Goal: Task Accomplishment & Management: Use online tool/utility

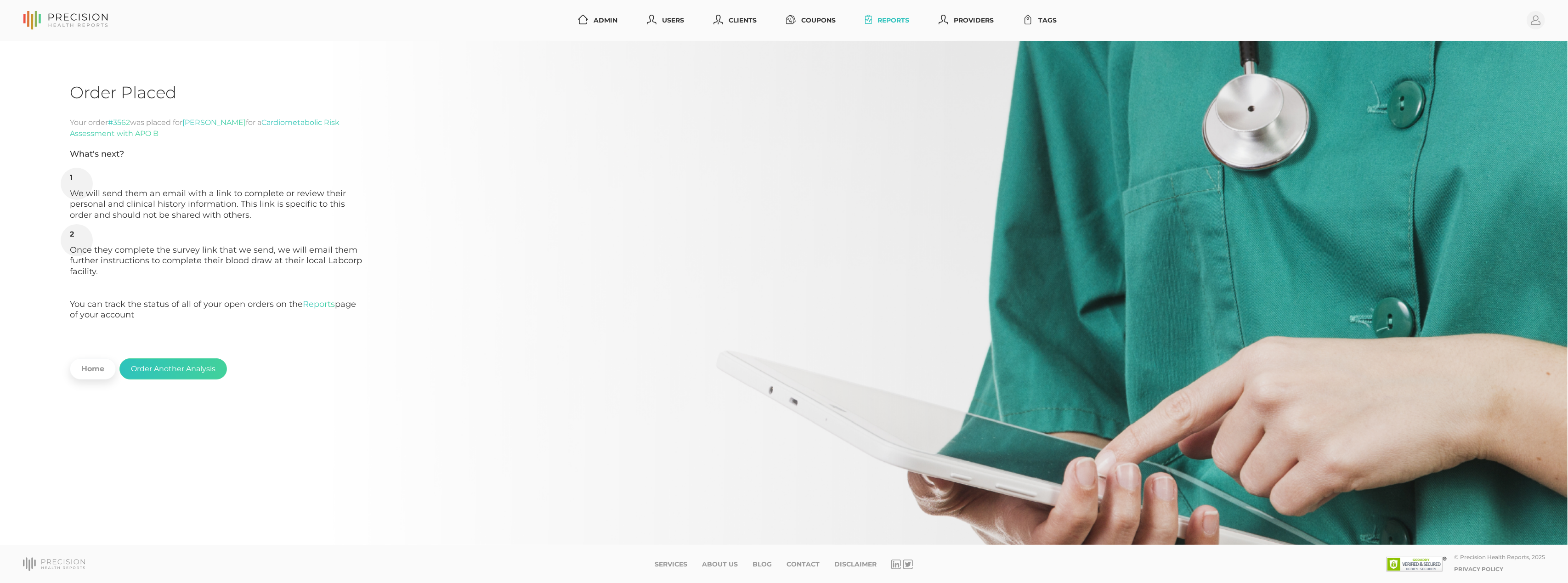
click at [889, 27] on link "Reports" at bounding box center [887, 21] width 52 height 17
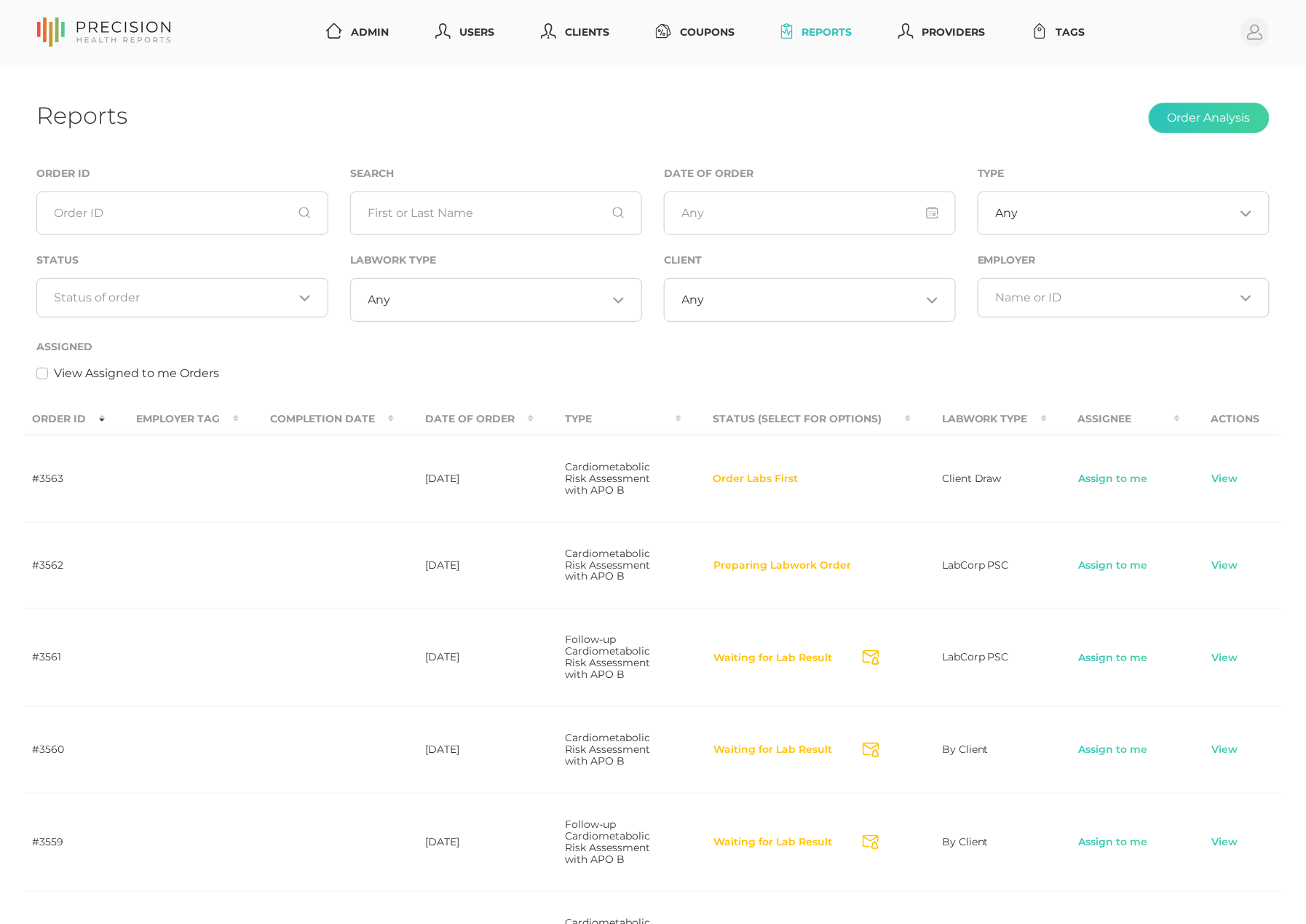
scroll to position [0, 115]
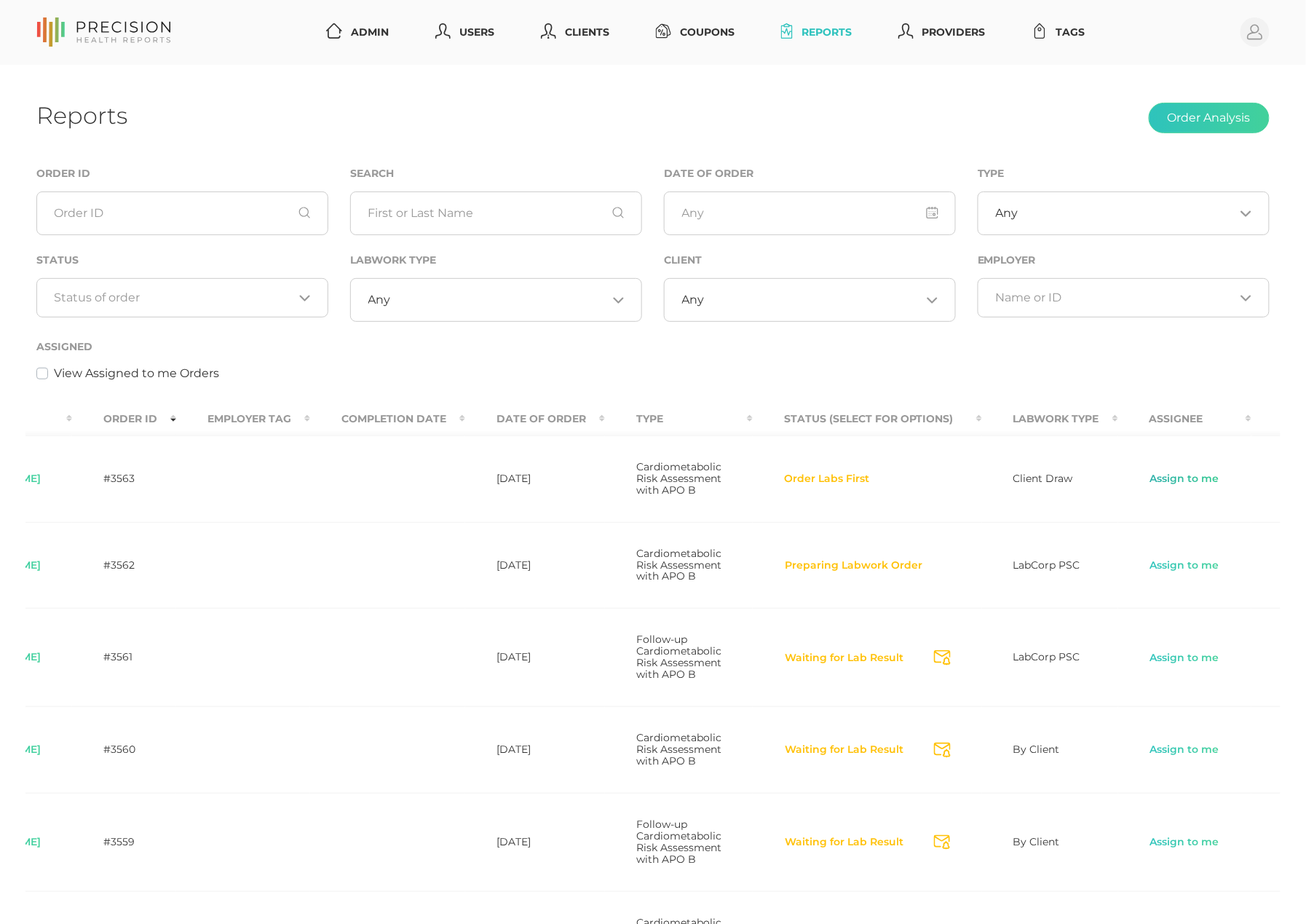
click at [1175, 482] on link "Assign to me" at bounding box center [1184, 478] width 70 height 14
click at [1177, 573] on link "Assign to me" at bounding box center [1184, 565] width 70 height 14
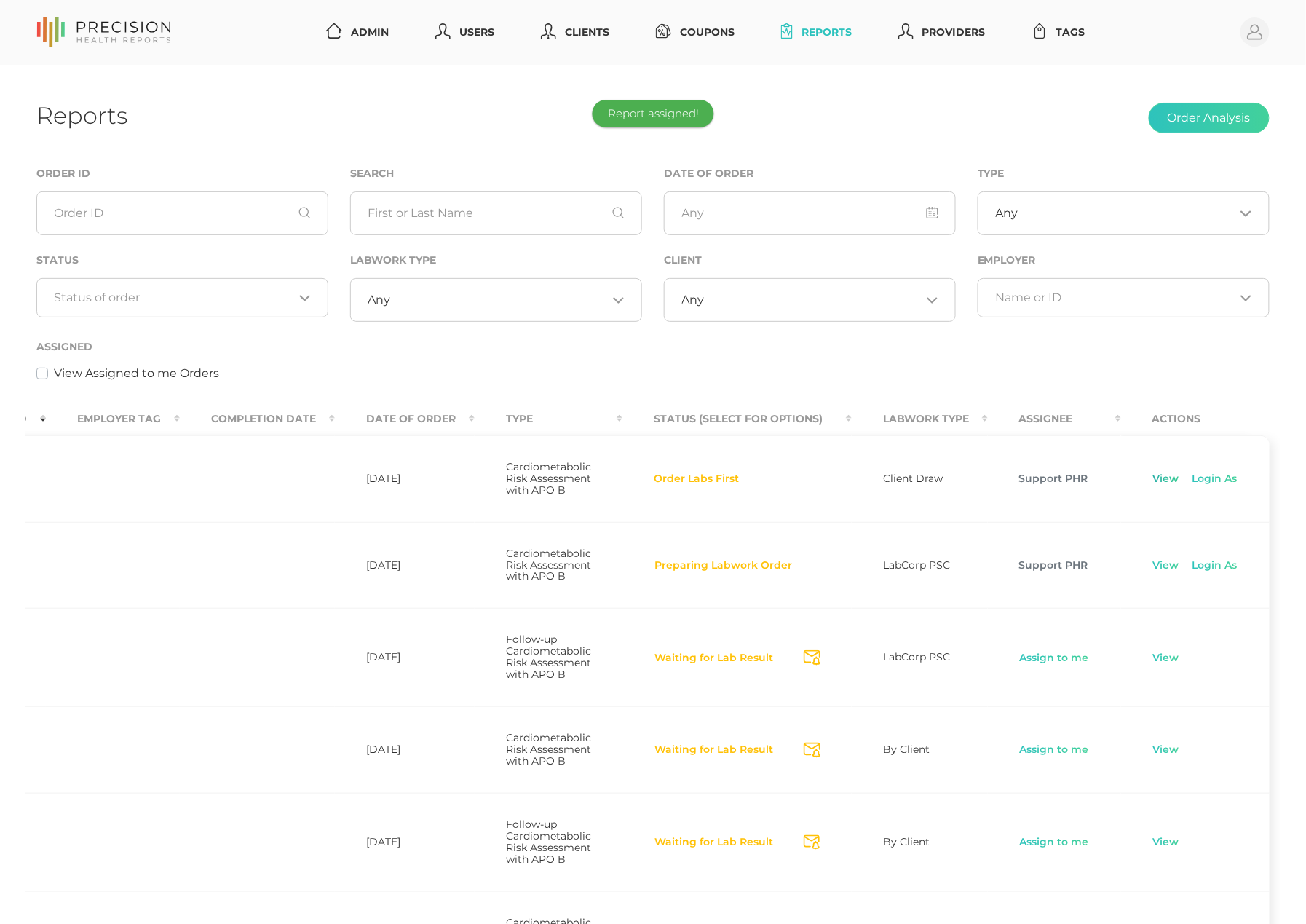
scroll to position [0, 255]
click at [1165, 486] on link "View" at bounding box center [1166, 478] width 28 height 14
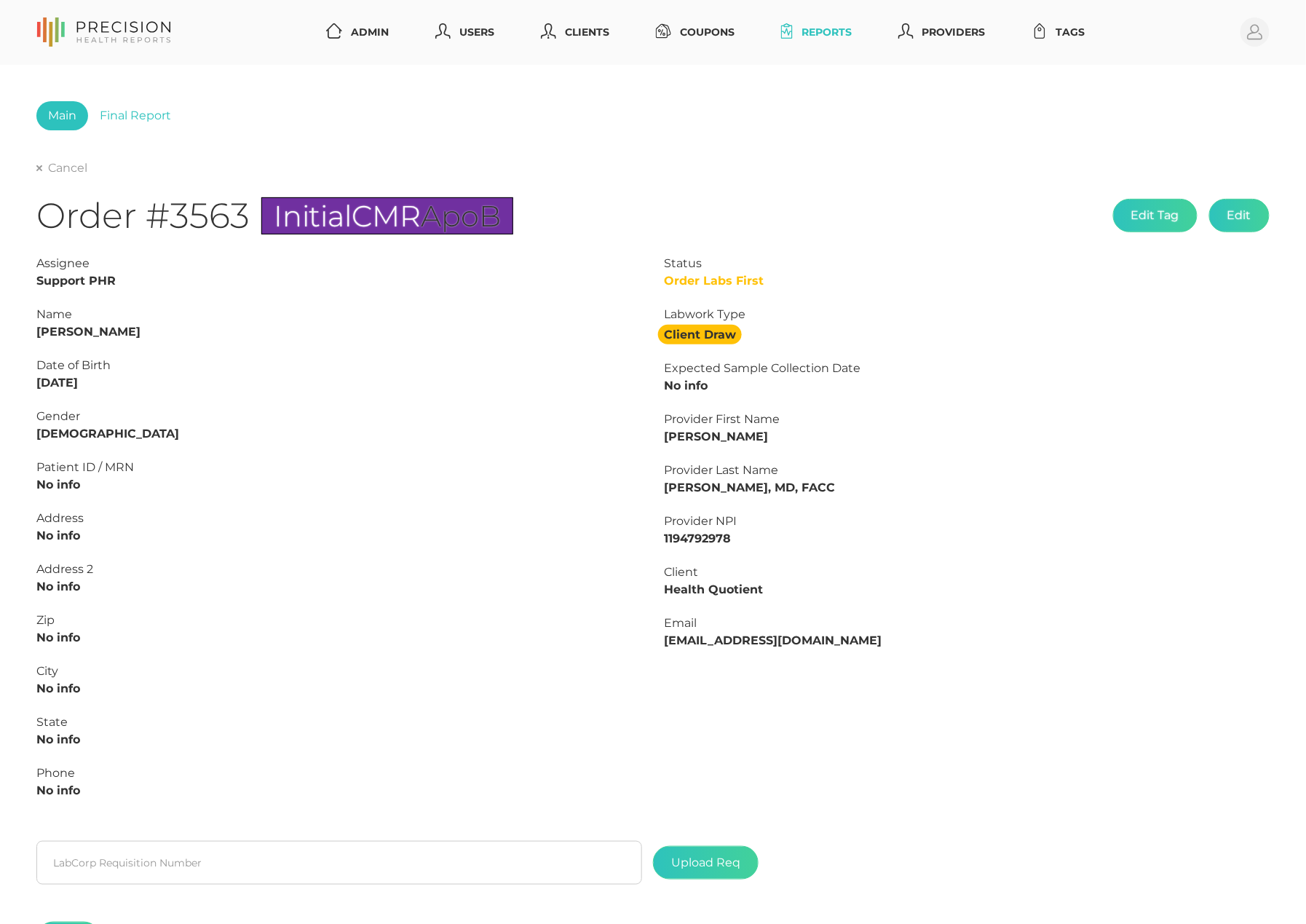
click at [82, 328] on strong "[PERSON_NAME]" at bounding box center [89, 332] width 104 height 14
copy strong "[PERSON_NAME]"
click at [242, 865] on input "text" at bounding box center [340, 862] width 606 height 43
paste input "L2507070457"
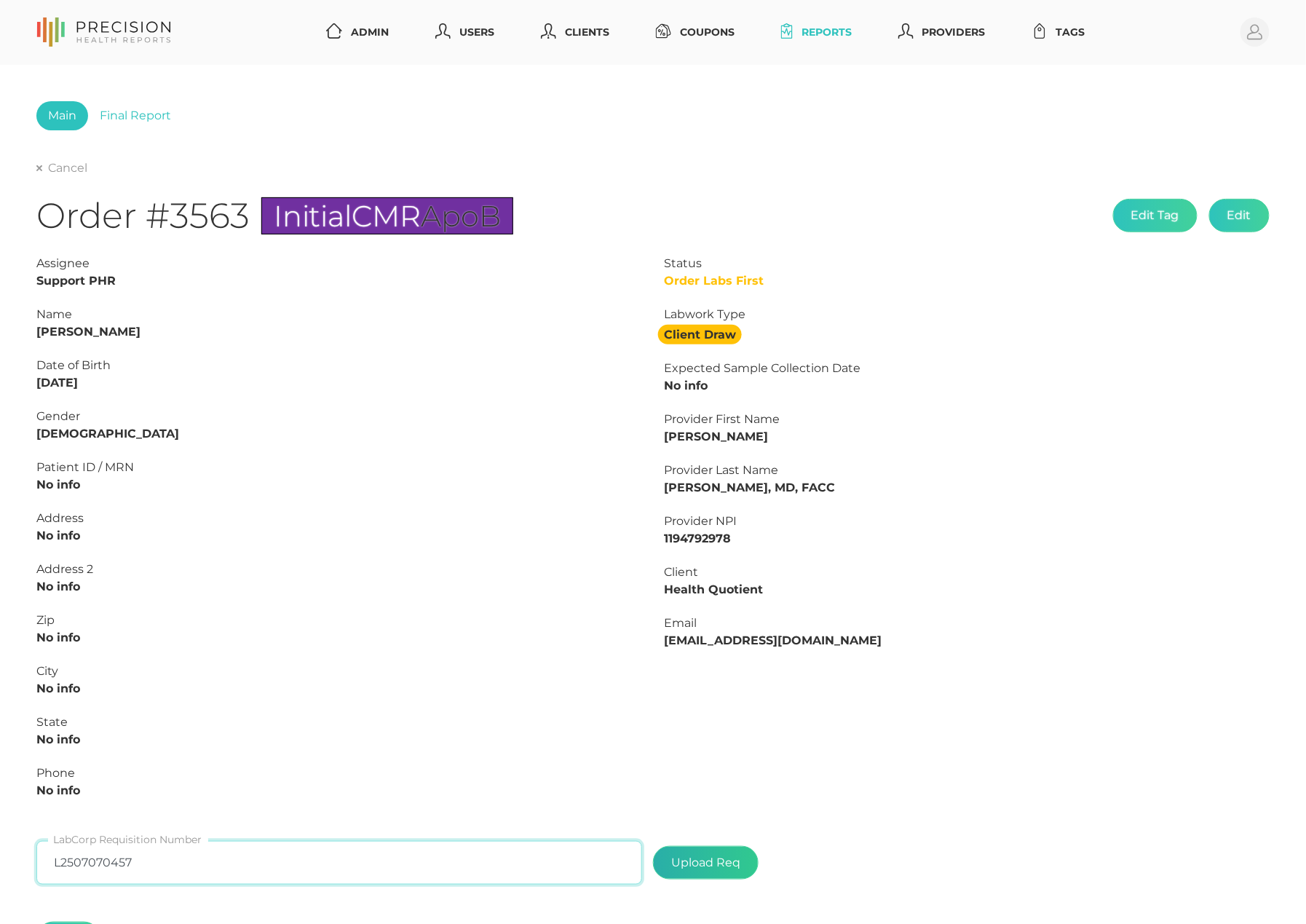
type input "L2507070457"
click at [732, 871] on label at bounding box center [706, 862] width 104 height 32
click at [741, 856] on input "file" at bounding box center [741, 856] width 1 height 1
type input "C:\fakepath\c2358f6b-2fc7-4571-8c12-aa2ed39c66da.pdf"
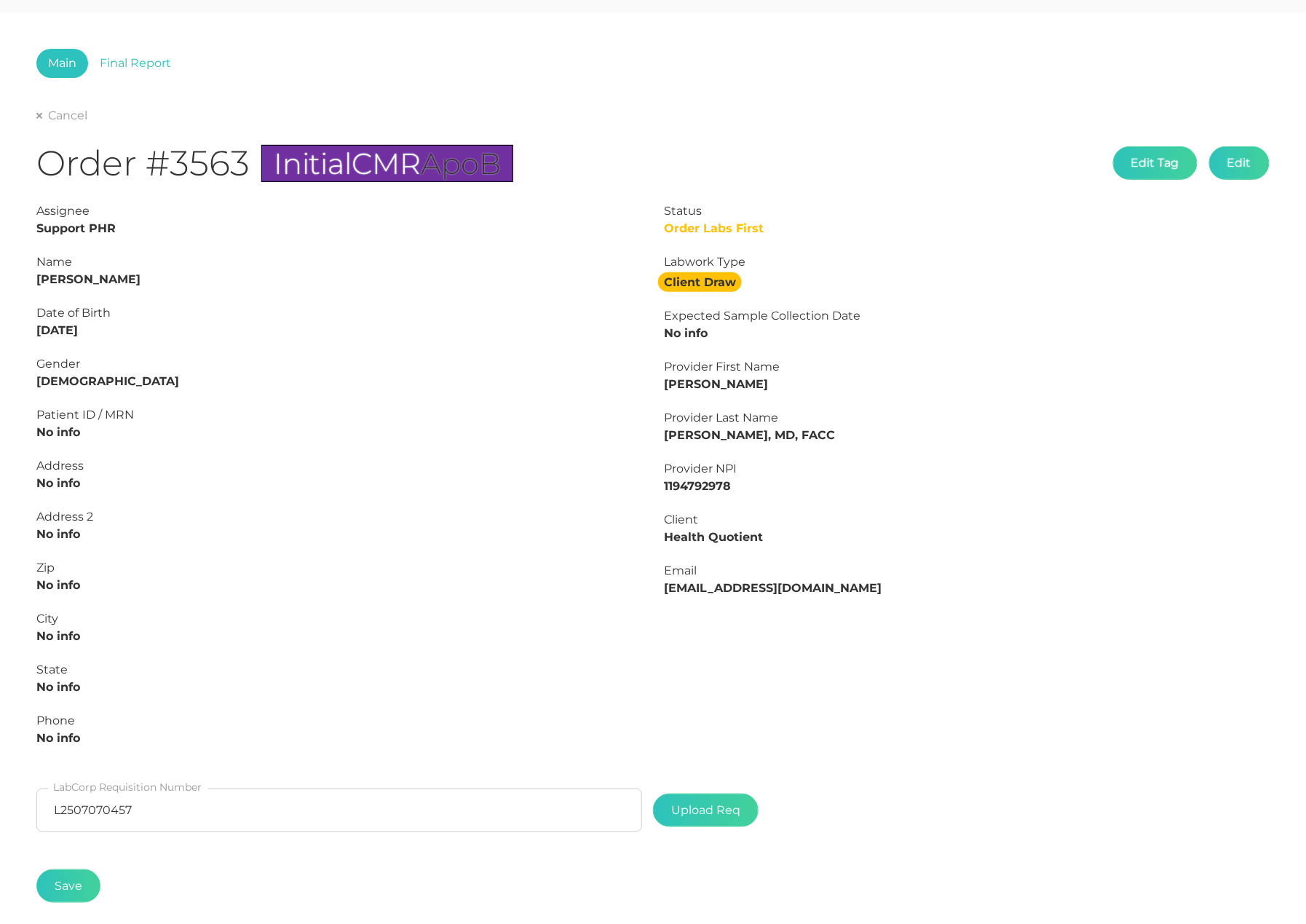
scroll to position [129, 0]
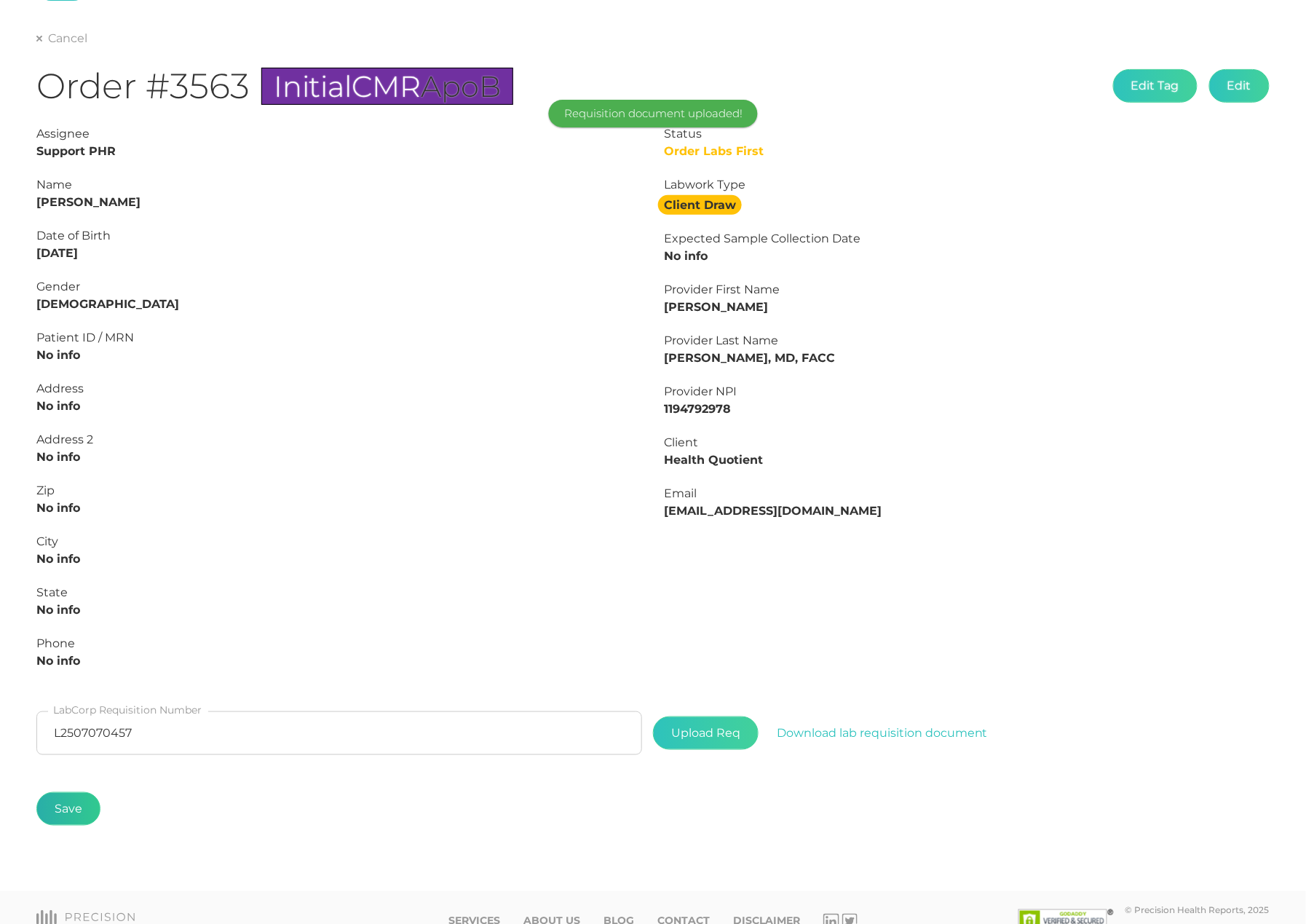
click at [86, 797] on button "Save" at bounding box center [68, 808] width 64 height 34
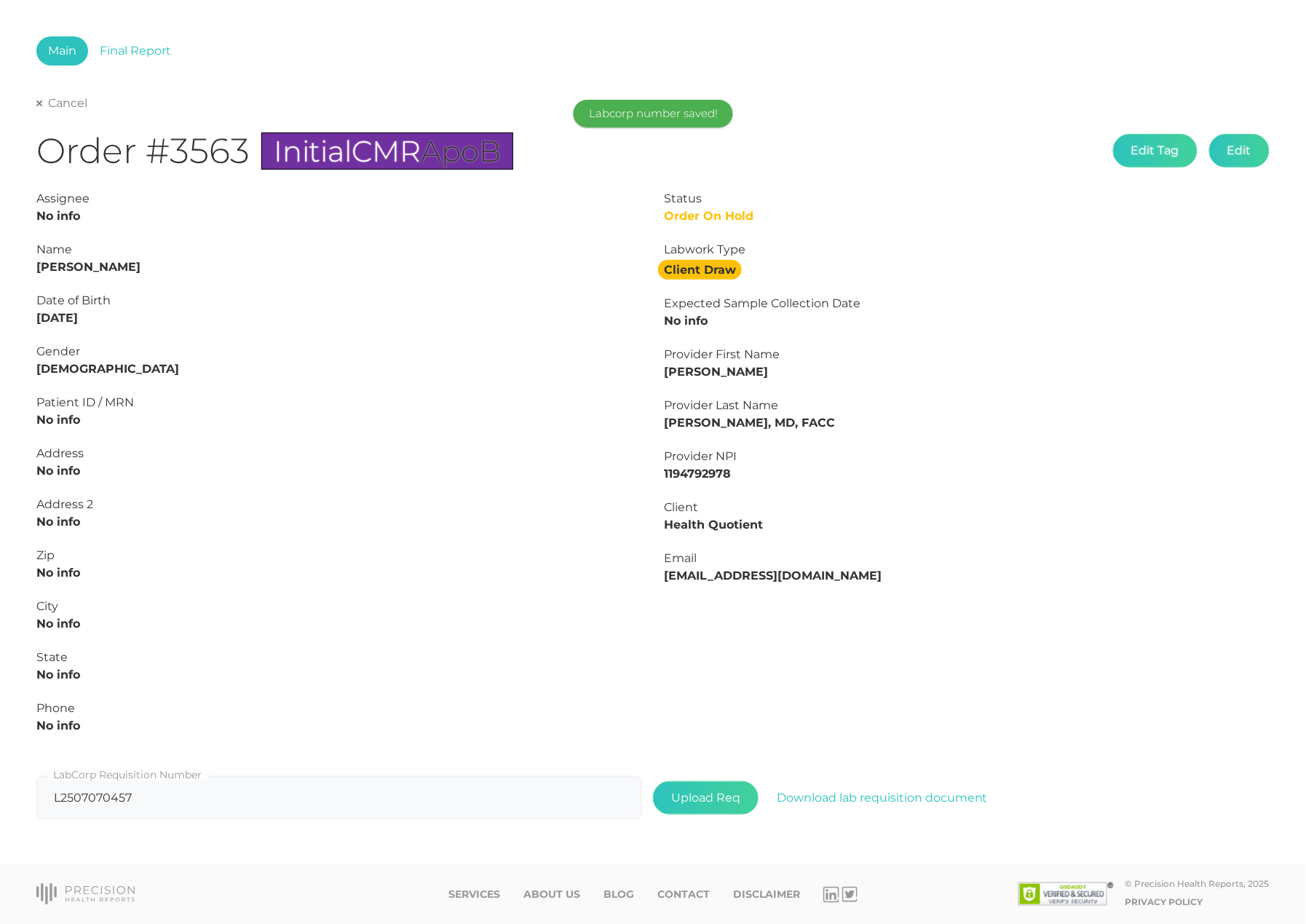
click at [70, 100] on link "Cancel" at bounding box center [62, 103] width 51 height 14
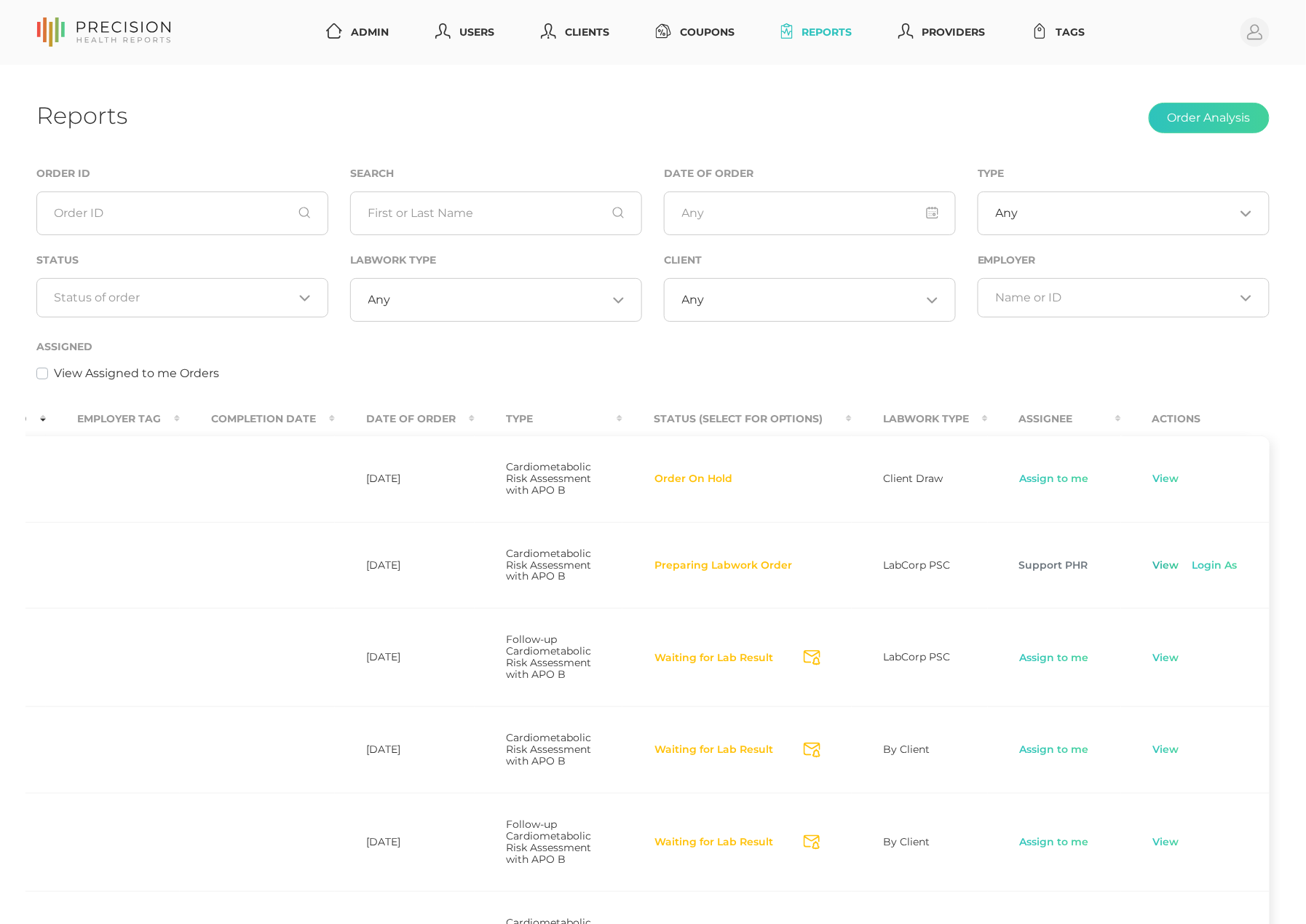
scroll to position [0, 255]
click at [1163, 573] on link "View" at bounding box center [1166, 565] width 28 height 14
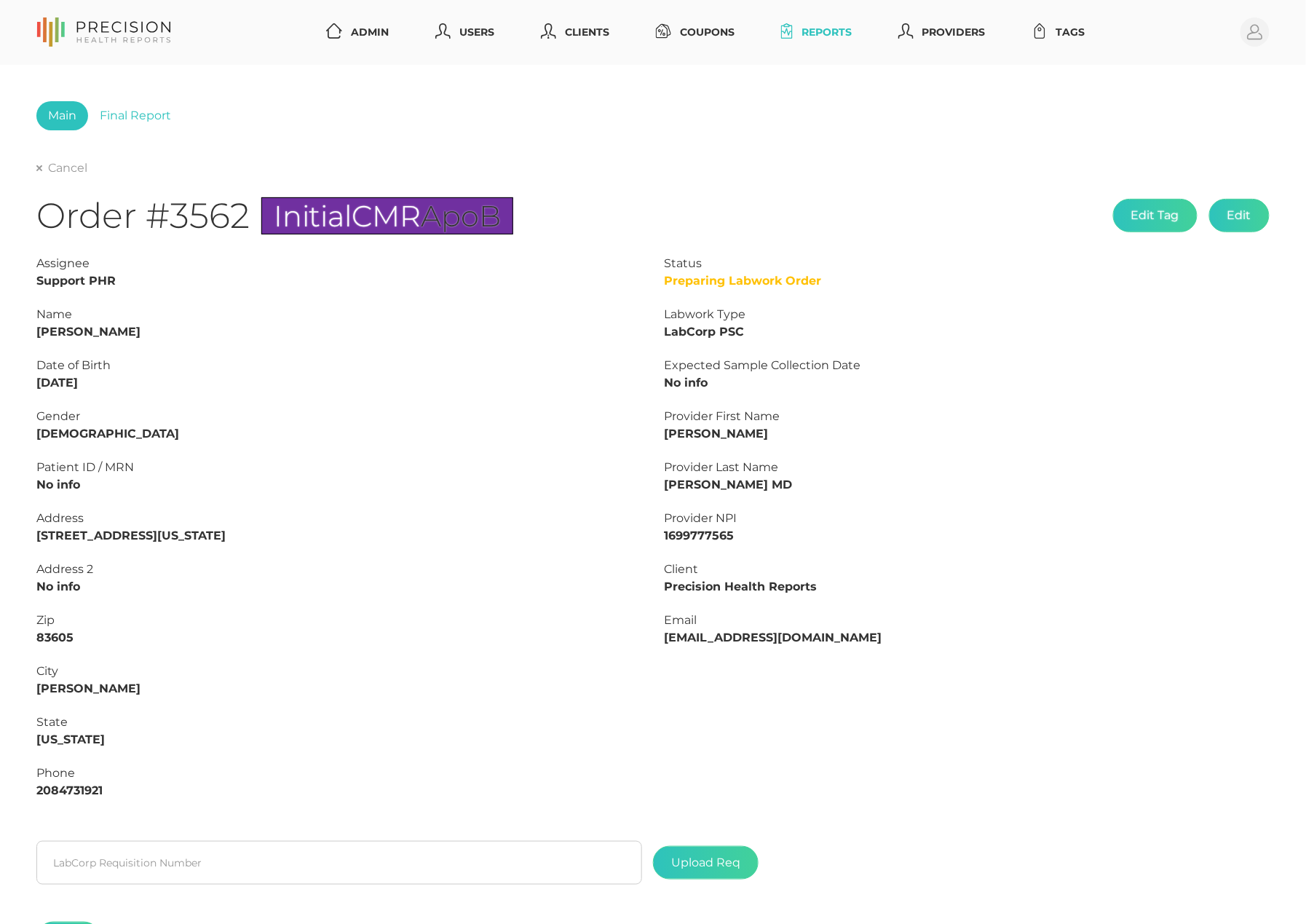
click at [95, 328] on strong "[PERSON_NAME]" at bounding box center [89, 332] width 104 height 14
copy strong "[PERSON_NAME]"
click at [63, 331] on strong "[PERSON_NAME]" at bounding box center [89, 332] width 104 height 14
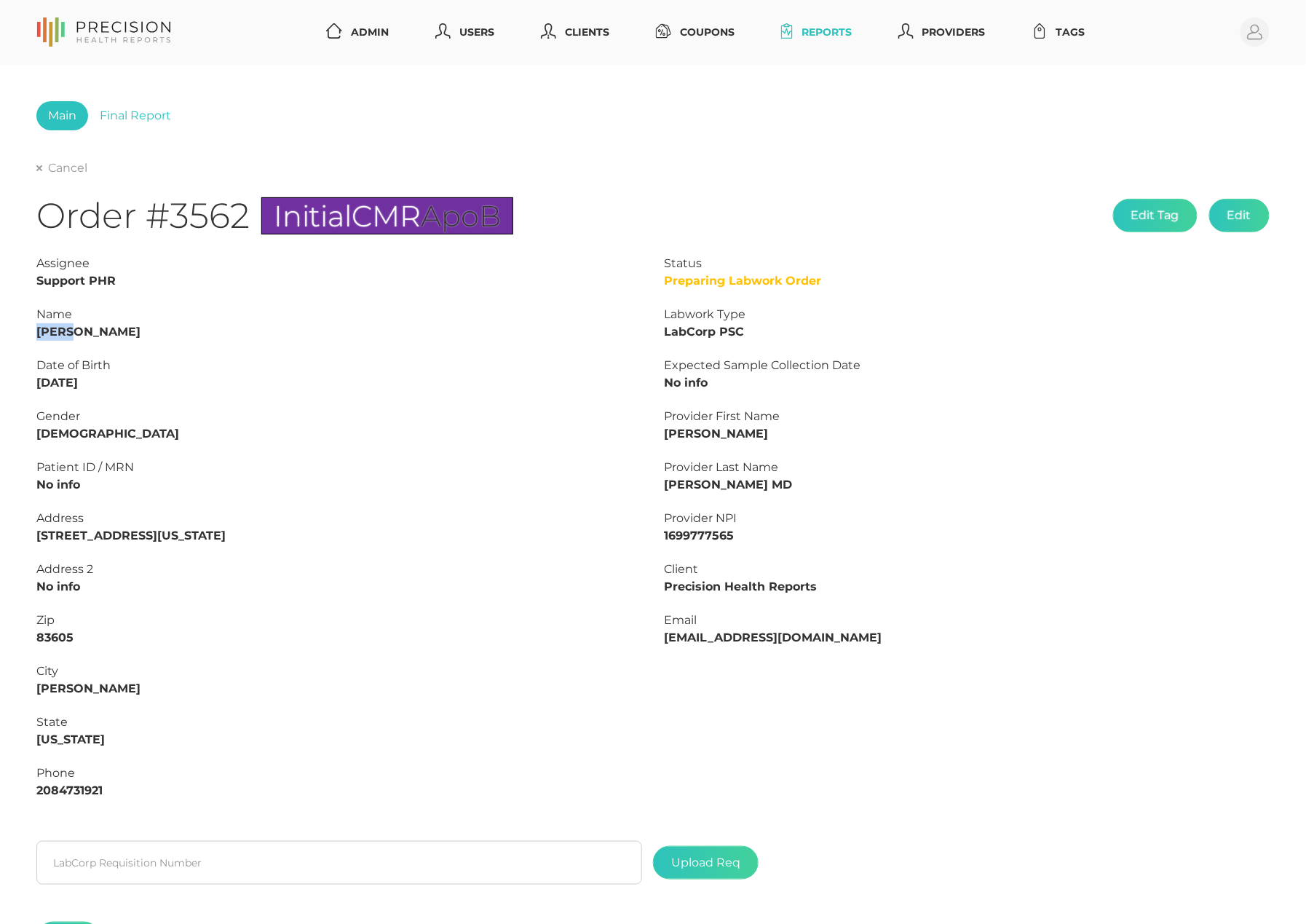
copy strong "[PERSON_NAME]"
drag, startPoint x: 114, startPoint y: 385, endPoint x: 1, endPoint y: 385, distance: 113.0
click at [1, 385] on div "Main Final Report Cancel Order #3562 Initial CMR ApoB Edit Tag Edit Status Prep…" at bounding box center [653, 542] width 1306 height 956
copy strong "[DATE]"
drag, startPoint x: 172, startPoint y: 534, endPoint x: 1, endPoint y: 536, distance: 171.0
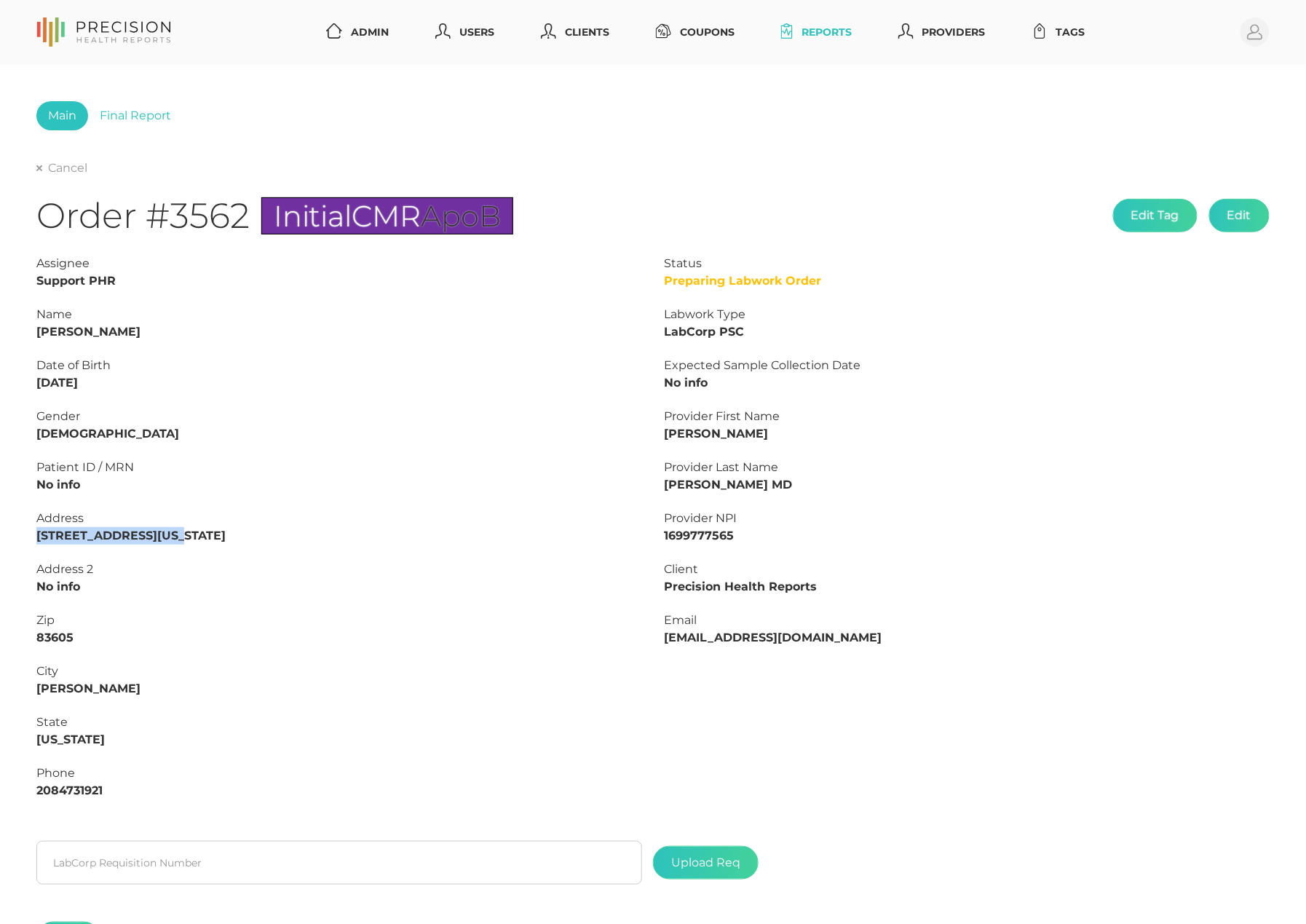
click at [1, 539] on div "Main Final Report Cancel Order #3562 Initial CMR ApoB Edit Tag Edit Status Prep…" at bounding box center [653, 542] width 1306 height 956
copy strong "[STREET_ADDRESS][US_STATE]"
click at [57, 639] on strong "83605" at bounding box center [55, 638] width 37 height 14
copy strong "83605"
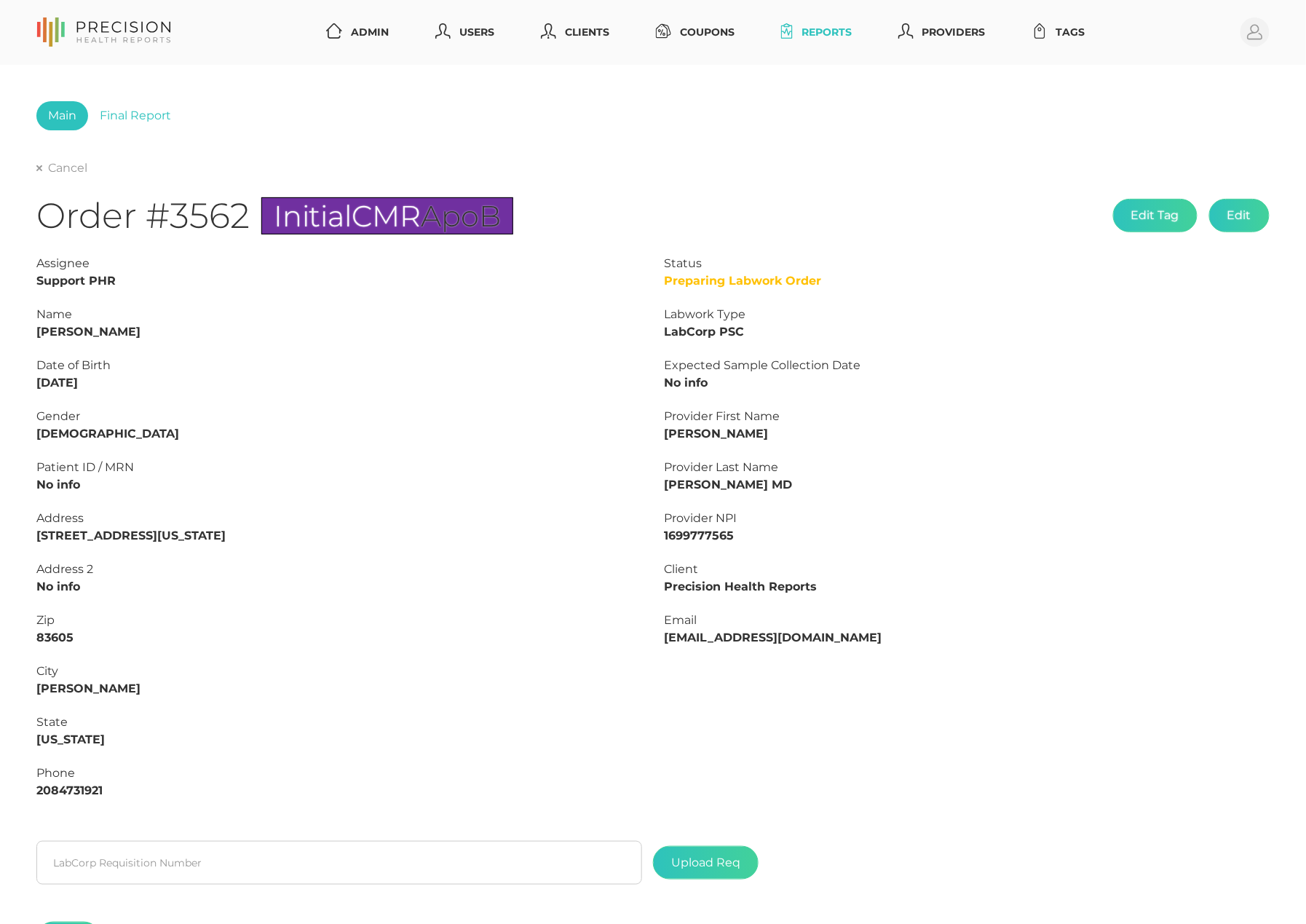
click at [85, 787] on strong "2084731921" at bounding box center [69, 790] width 67 height 14
copy strong "2084731921"
click at [331, 218] on span "Initial" at bounding box center [313, 215] width 78 height 36
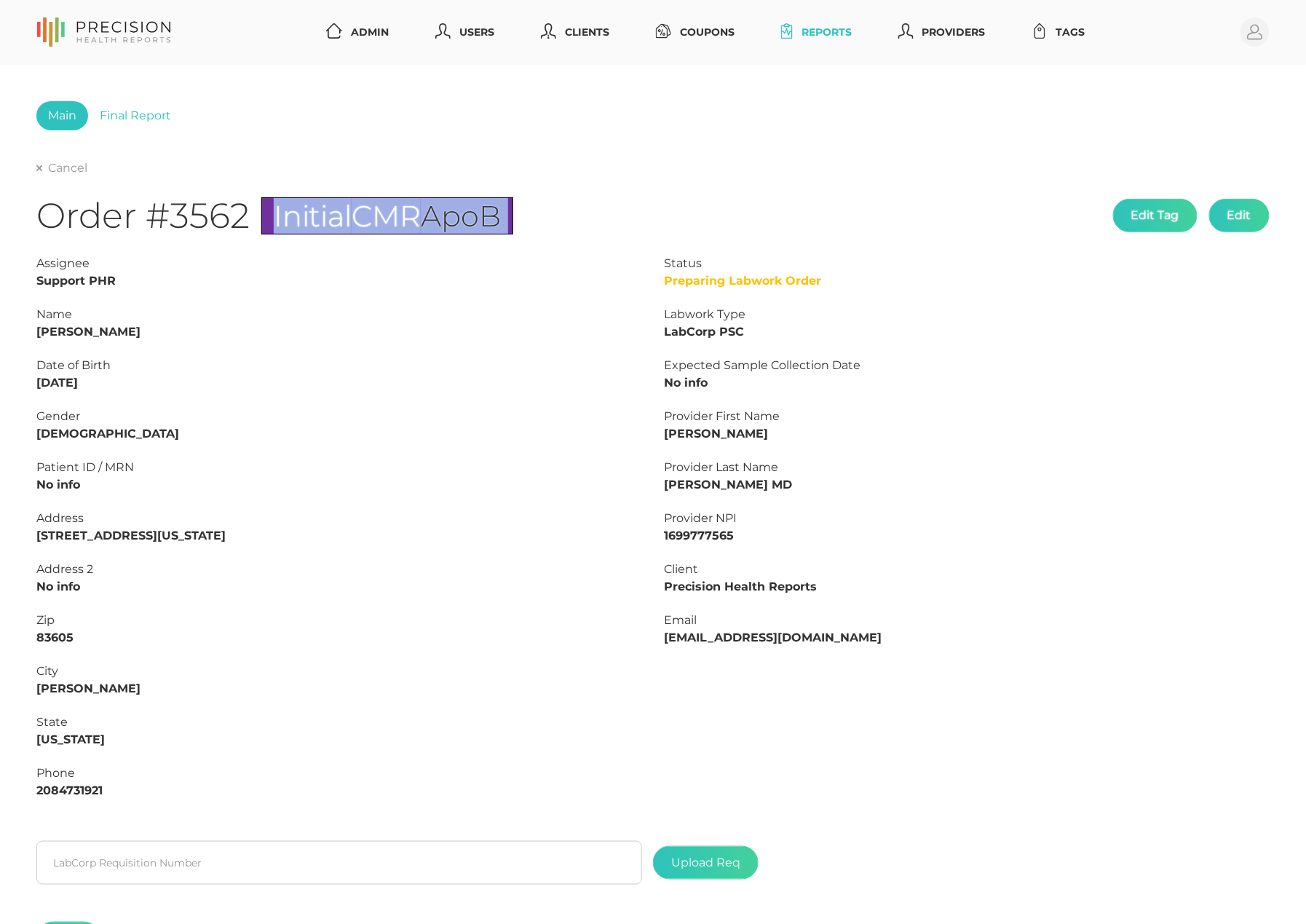
click at [331, 218] on span "Initial" at bounding box center [313, 215] width 78 height 36
copy div "Initial CMR ApoB Edit Tag Edit"
click at [281, 871] on input "text" at bounding box center [340, 862] width 606 height 43
click at [281, 868] on input "text" at bounding box center [340, 862] width 606 height 43
paste input "L2507070492"
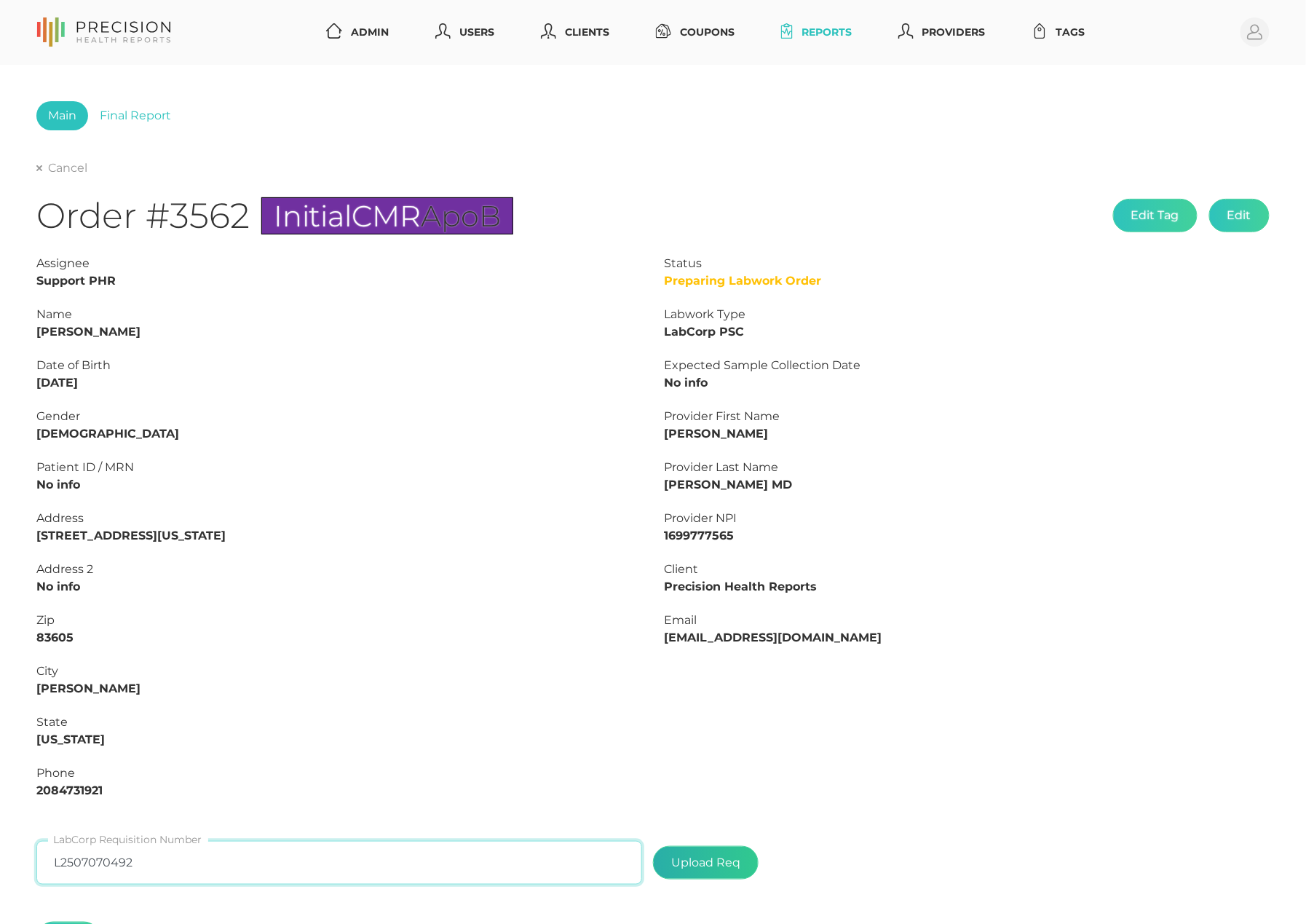
type input "L2507070492"
click at [703, 859] on label at bounding box center [706, 862] width 104 height 32
click at [741, 856] on input "file" at bounding box center [741, 856] width 1 height 1
type input "C:\fakepath\68154080-e867-4cc8-b586-cfe0082ba312.pdf"
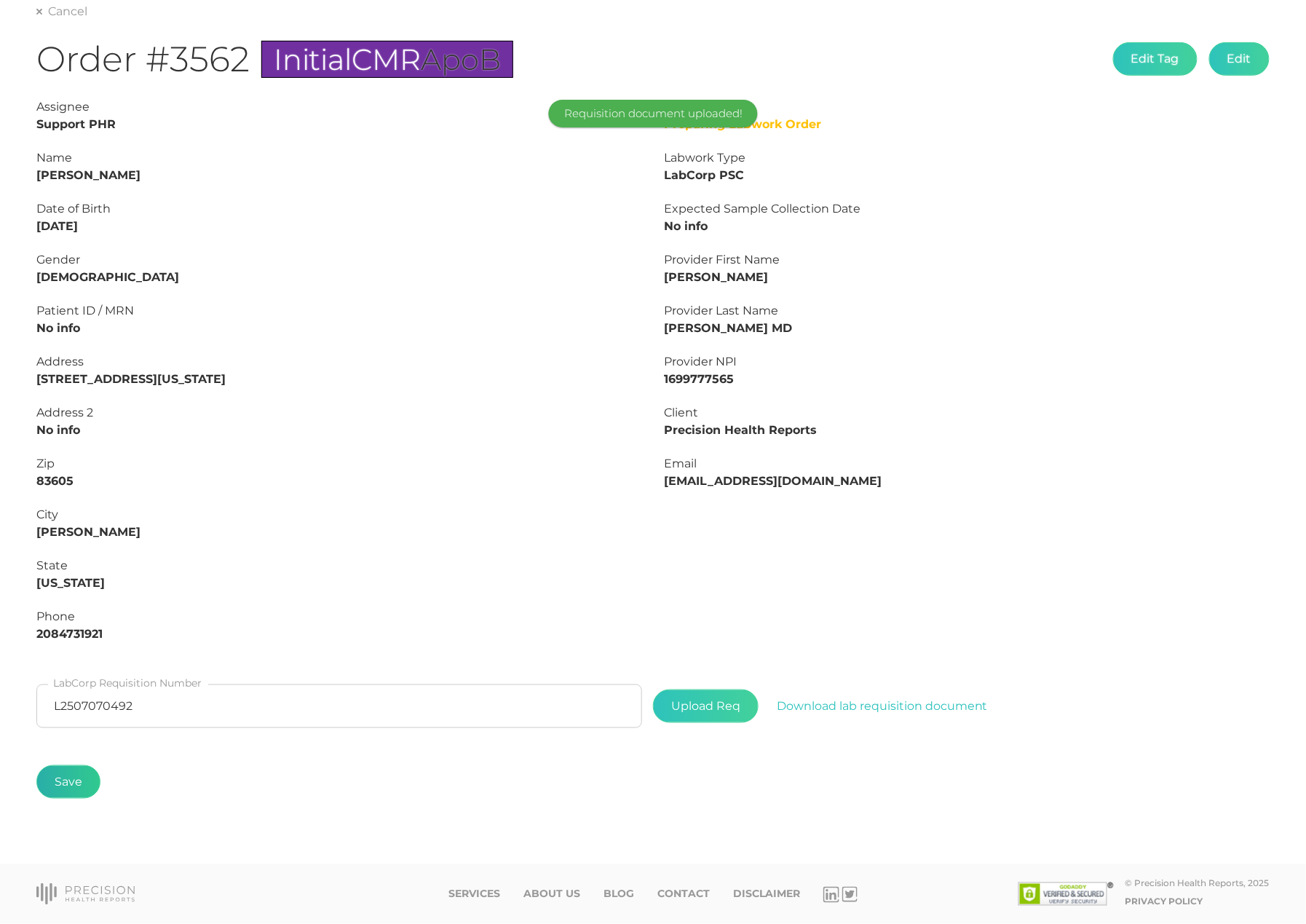
click at [76, 788] on button "Save" at bounding box center [68, 781] width 64 height 34
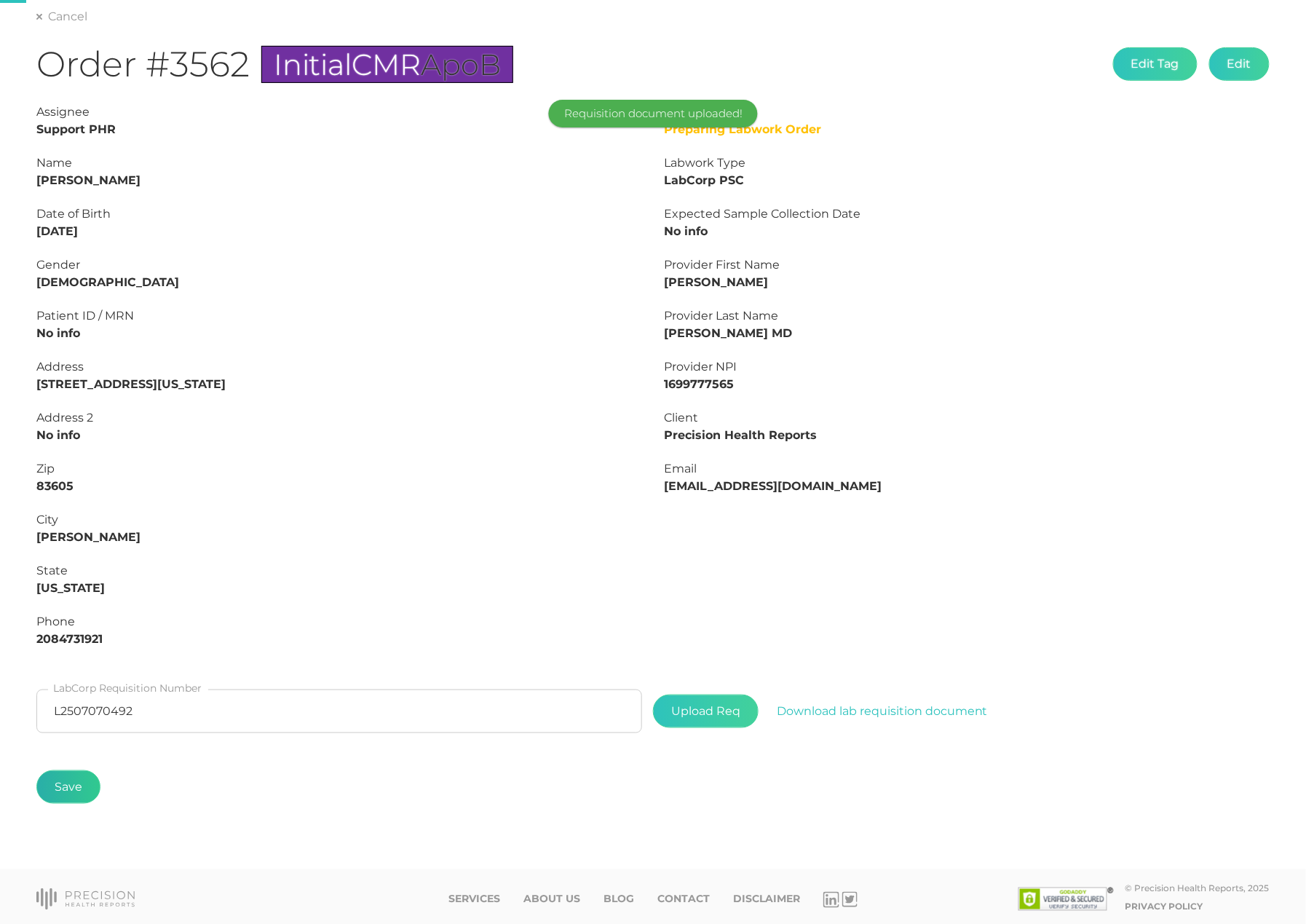
scroll to position [65, 0]
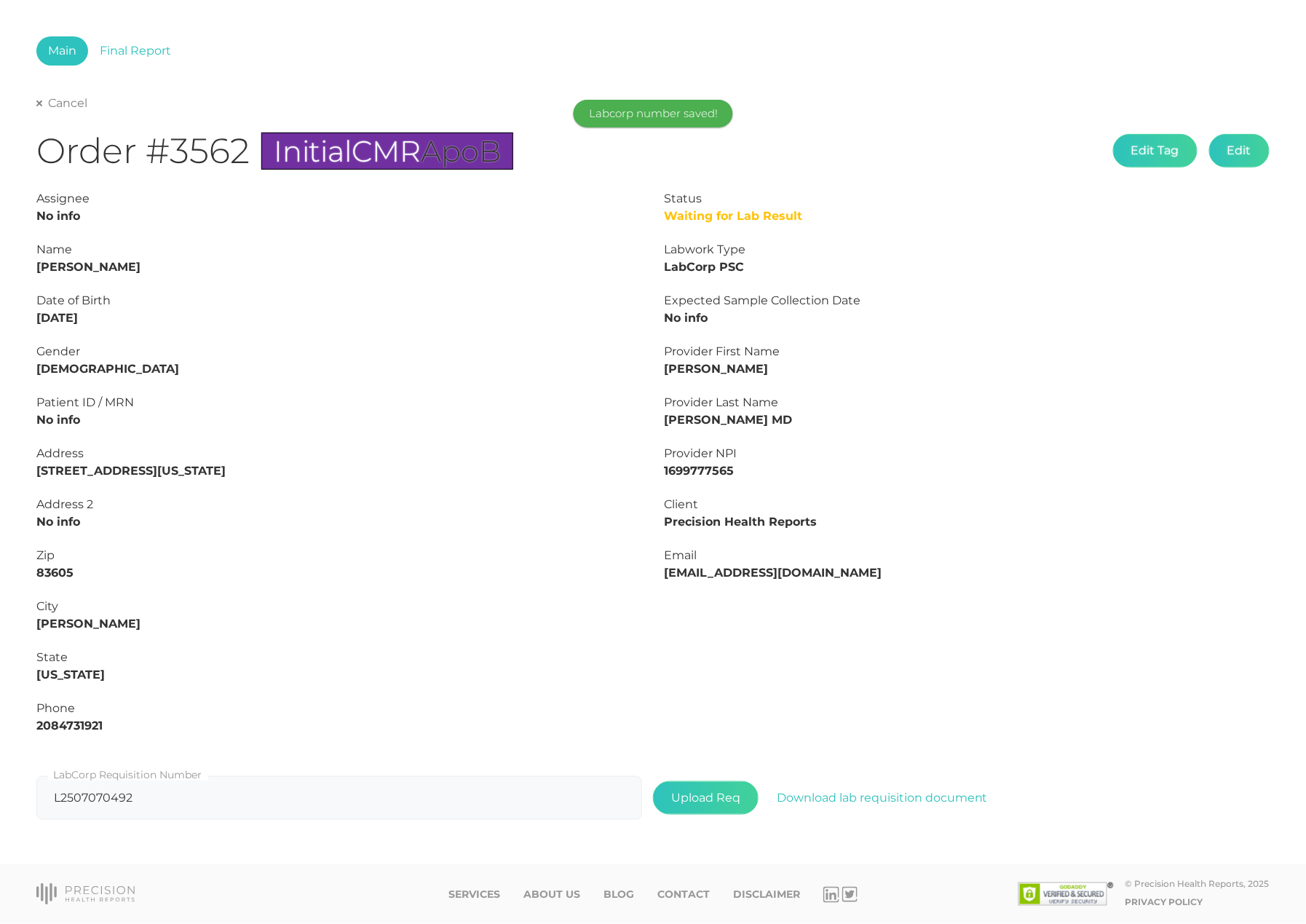
click at [61, 103] on link "Cancel" at bounding box center [62, 103] width 51 height 14
